Goal: Information Seeking & Learning: Learn about a topic

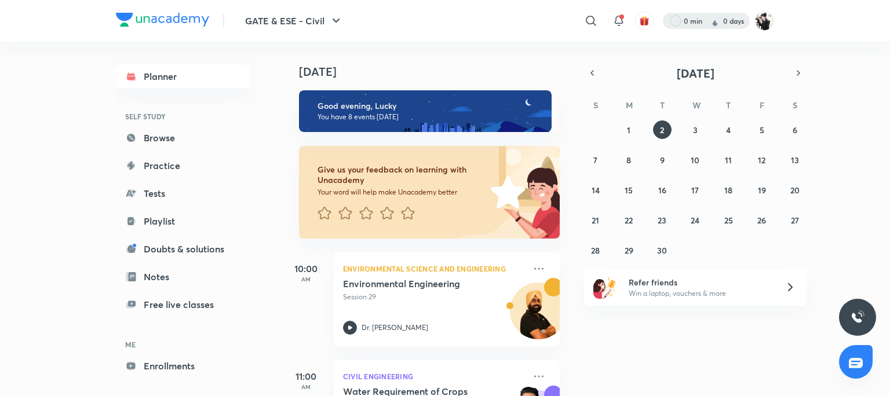
click at [735, 23] on div at bounding box center [706, 21] width 87 height 16
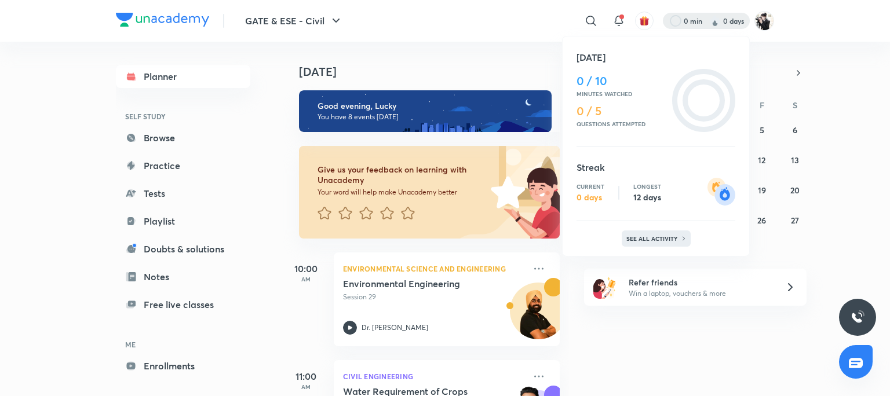
click at [674, 237] on p "See all activity" at bounding box center [653, 238] width 54 height 7
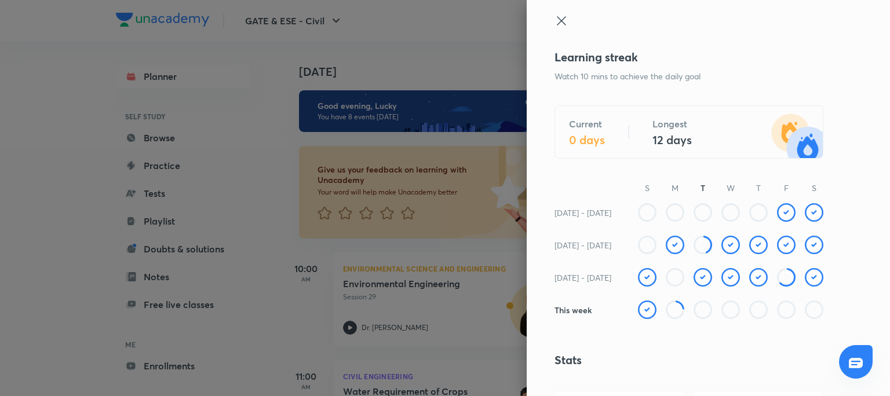
click at [557, 20] on icon at bounding box center [561, 20] width 9 height 9
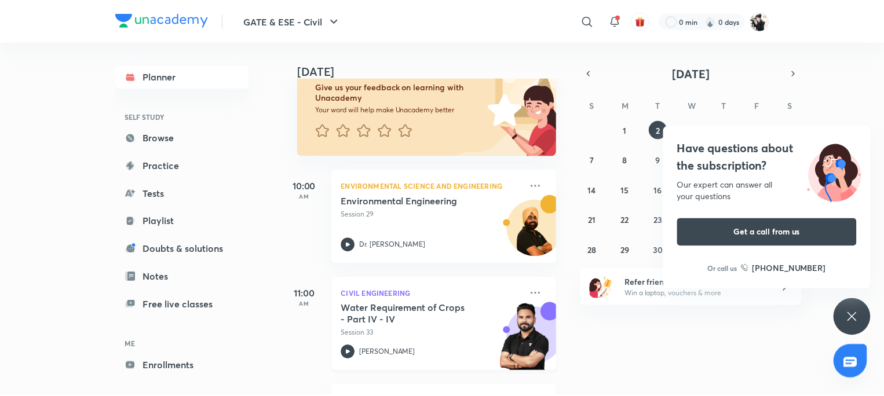
scroll to position [116, 0]
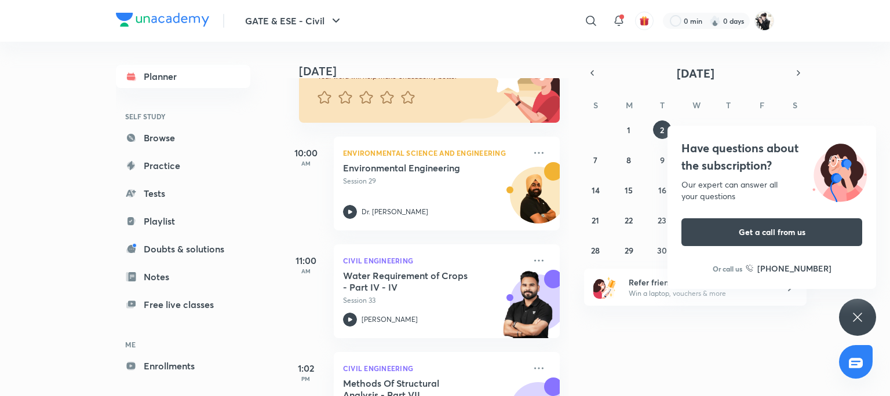
click at [848, 323] on div "Have questions about the subscription? Our expert can answer all your questions…" at bounding box center [857, 317] width 37 height 37
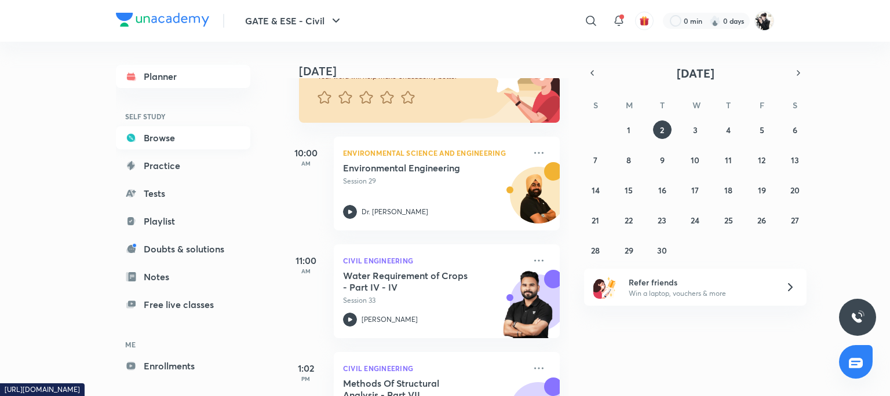
click at [155, 136] on link "Browse" at bounding box center [183, 137] width 134 height 23
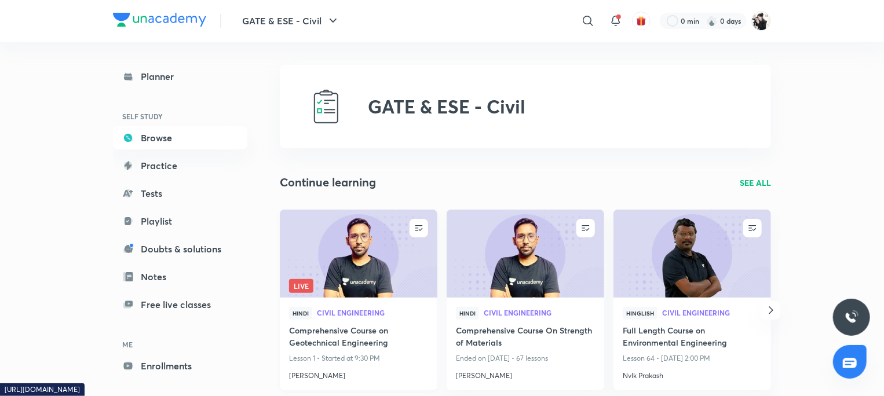
scroll to position [58, 0]
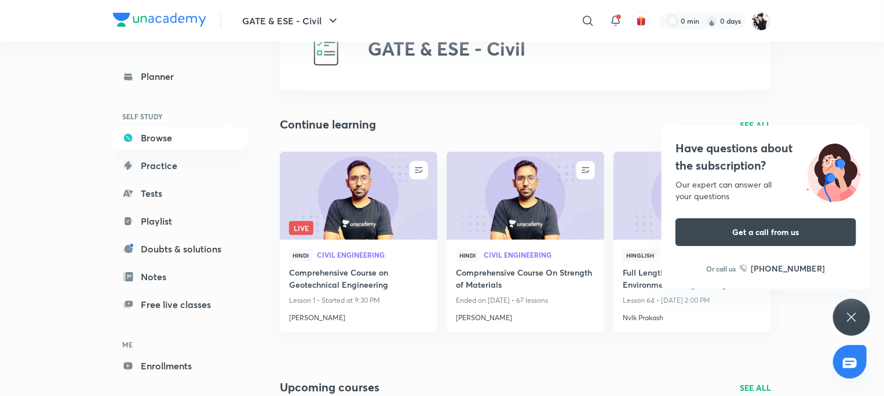
click at [858, 319] on icon at bounding box center [852, 318] width 14 height 14
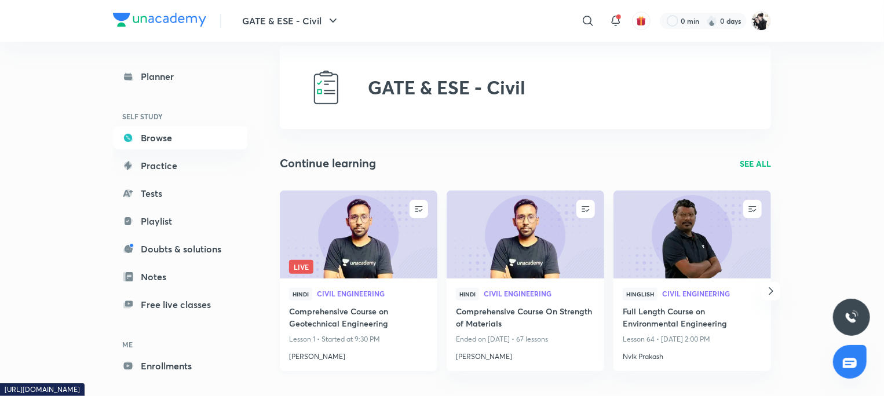
scroll to position [0, 0]
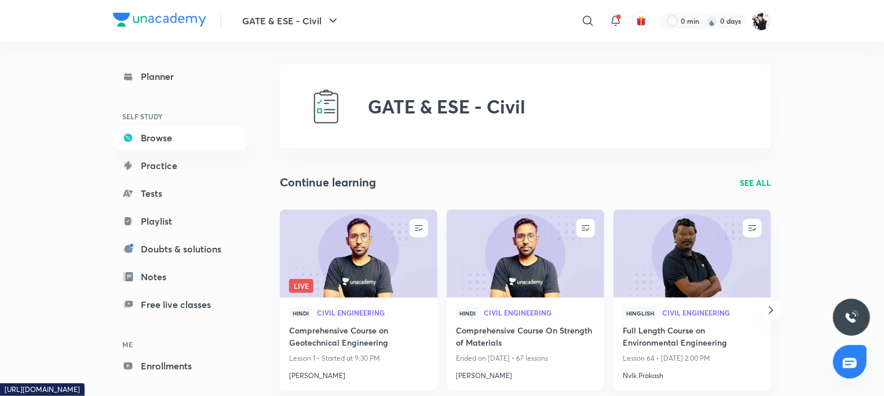
click at [487, 337] on h4 "Comprehensive Course On Strength of Materials" at bounding box center [525, 337] width 139 height 27
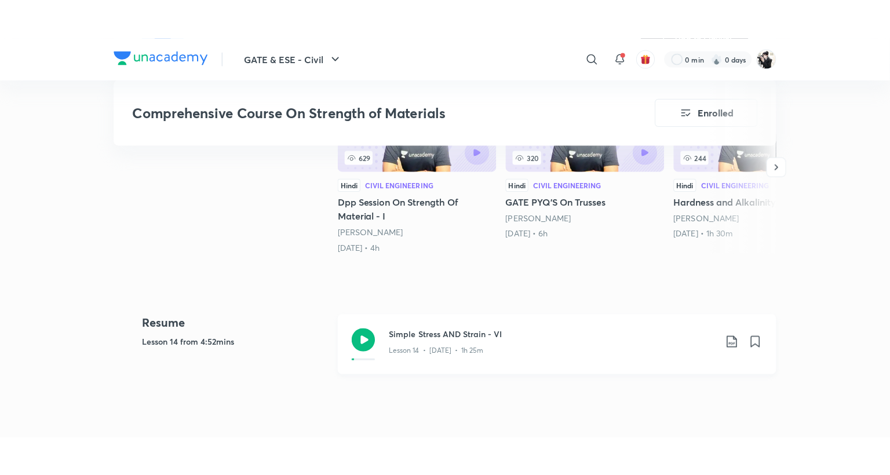
scroll to position [464, 0]
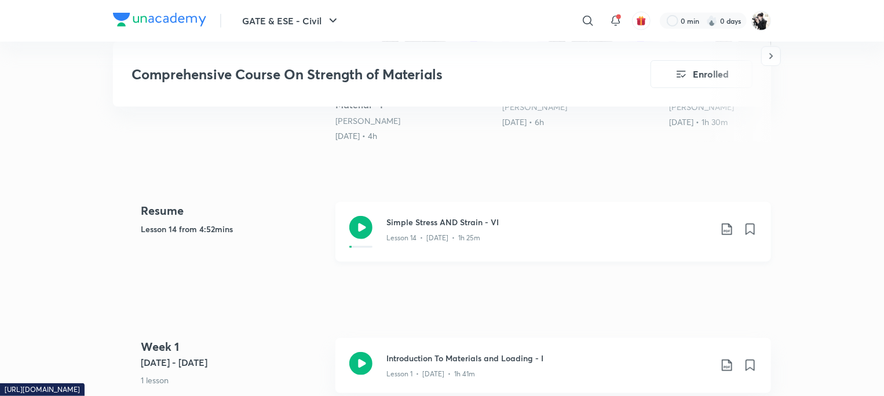
click at [453, 216] on h3 "Simple Stress AND Strain - VI" at bounding box center [549, 222] width 324 height 12
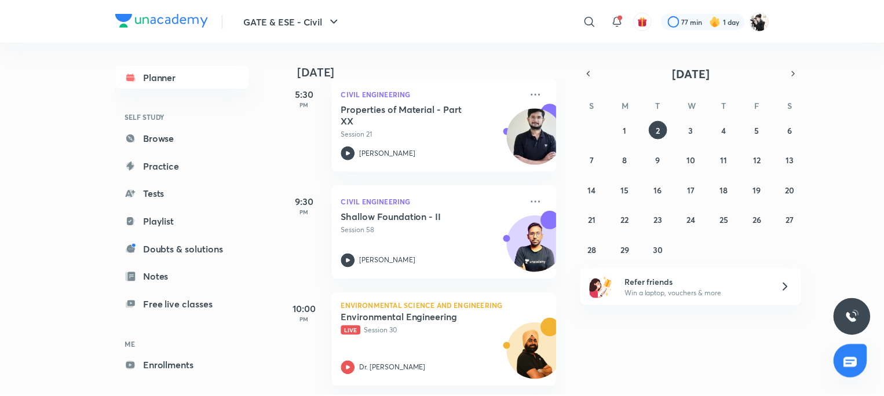
scroll to position [723, 0]
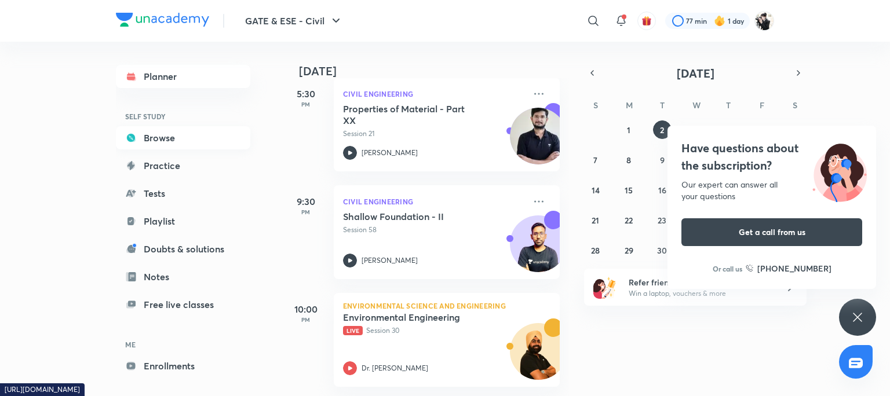
click at [160, 137] on link "Browse" at bounding box center [183, 137] width 134 height 23
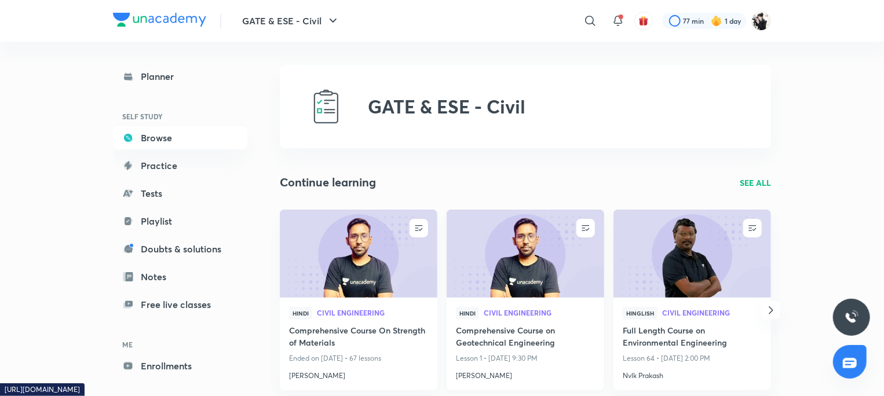
click at [513, 340] on h4 "Comprehensive Course on Geotechnical Engineering" at bounding box center [525, 337] width 139 height 27
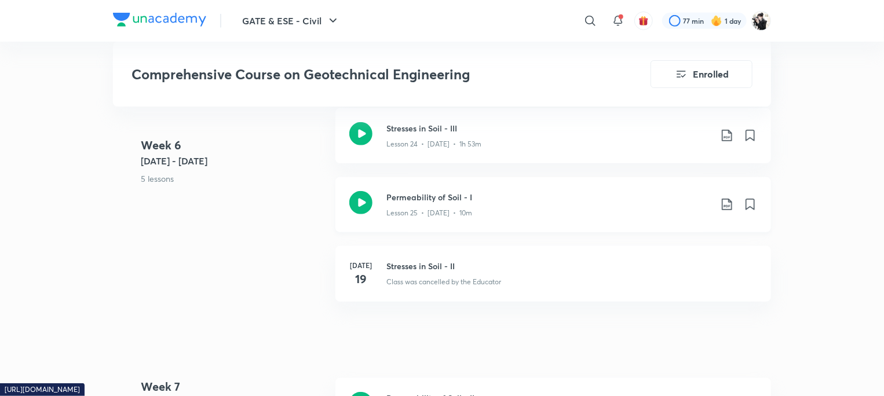
scroll to position [2550, 0]
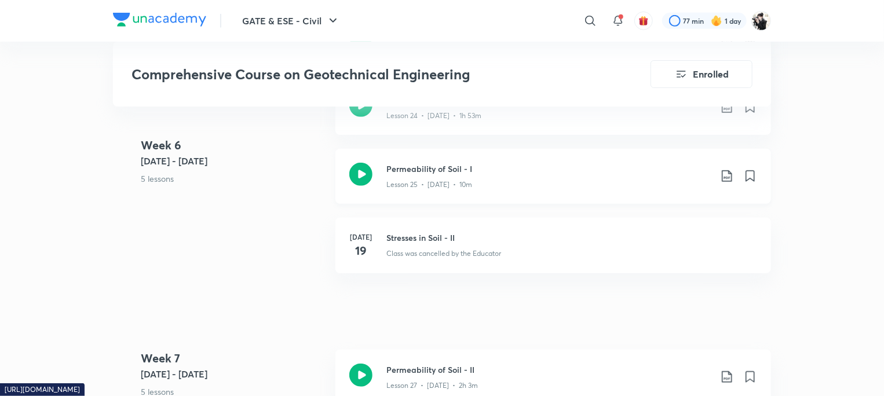
click at [514, 169] on h3 "Permeability of Soil - I" at bounding box center [549, 169] width 324 height 12
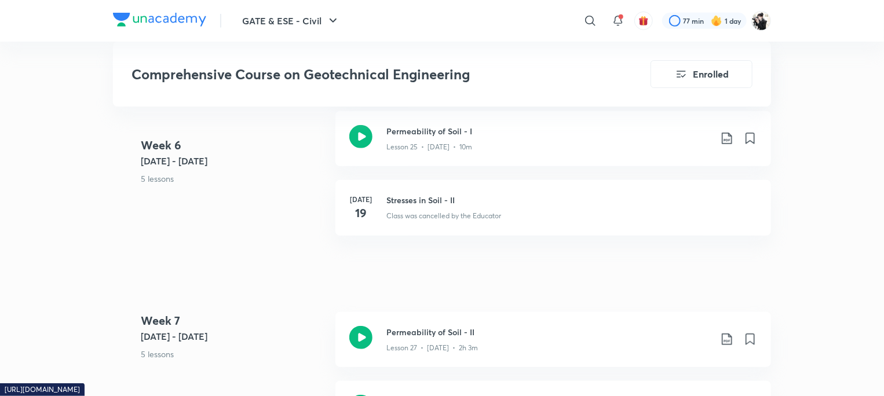
scroll to position [2608, 0]
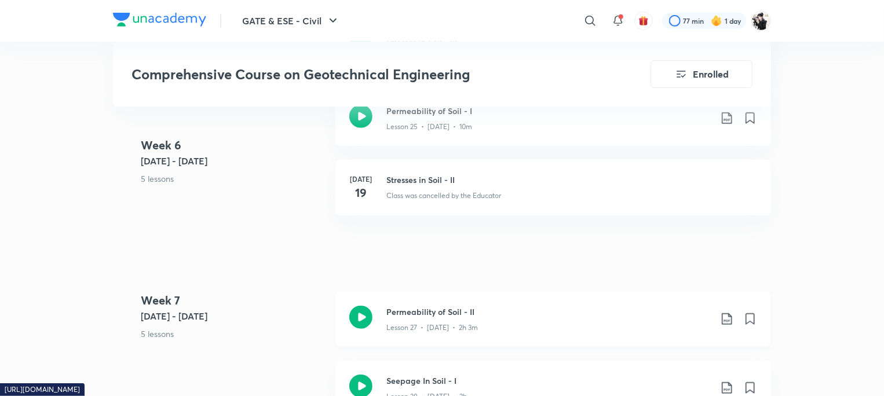
click at [435, 311] on h3 "Permeability of Soil - II" at bounding box center [549, 312] width 324 height 12
